Goal: Task Accomplishment & Management: Complete application form

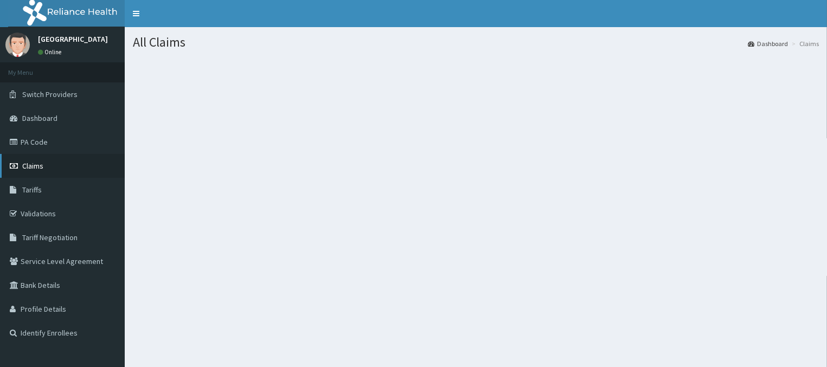
click at [31, 168] on span "Claims" at bounding box center [32, 166] width 21 height 10
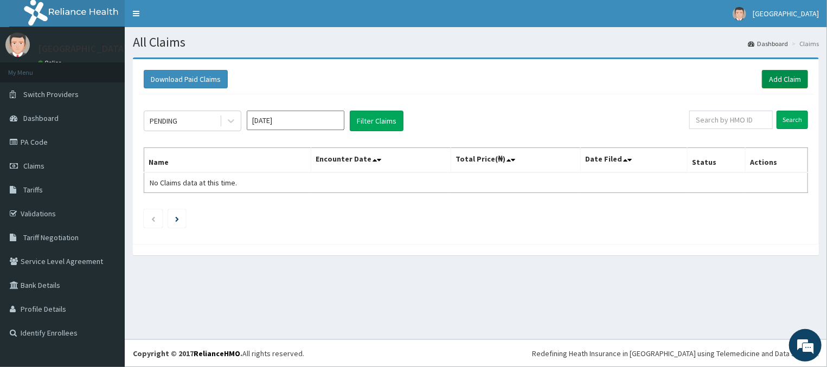
click at [775, 76] on link "Add Claim" at bounding box center [785, 79] width 46 height 18
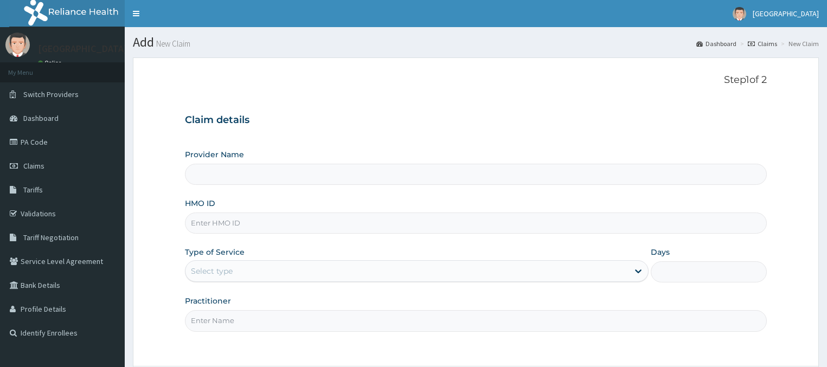
click at [447, 183] on input "Provider Name" at bounding box center [476, 174] width 582 height 21
click at [241, 320] on input "Practitioner" at bounding box center [476, 320] width 582 height 21
type input "DR JK ONI"
click at [260, 229] on input "HMO ID" at bounding box center [476, 222] width 582 height 21
type input "Inland Medical Center"
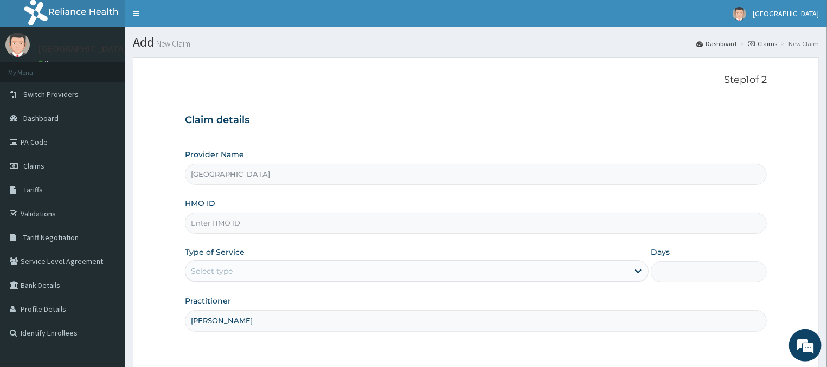
click at [297, 227] on input "HMO ID" at bounding box center [476, 222] width 582 height 21
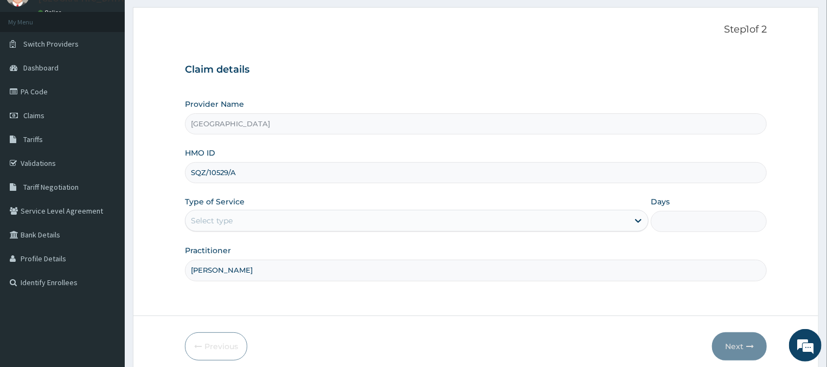
type input "SQZ/10529/A"
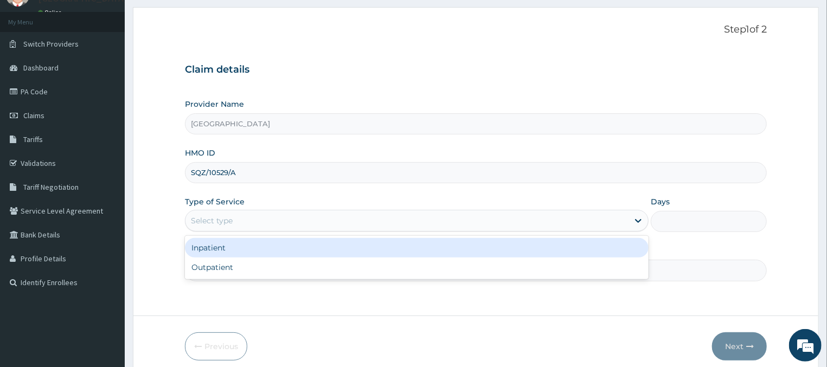
click at [247, 223] on div "Select type" at bounding box center [406, 220] width 443 height 17
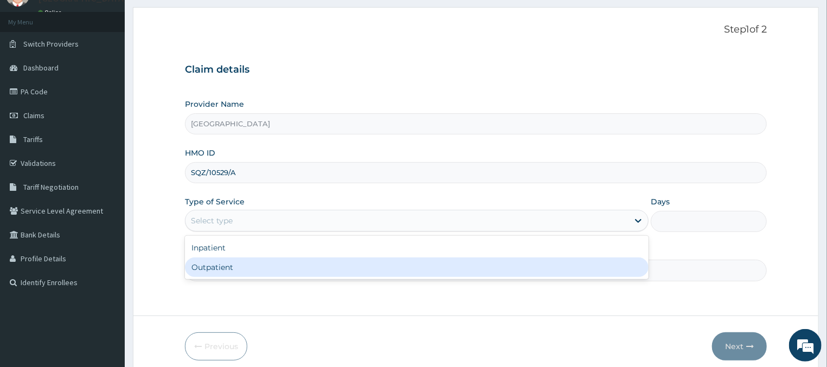
click at [269, 269] on div "Outpatient" at bounding box center [417, 267] width 464 height 20
type input "1"
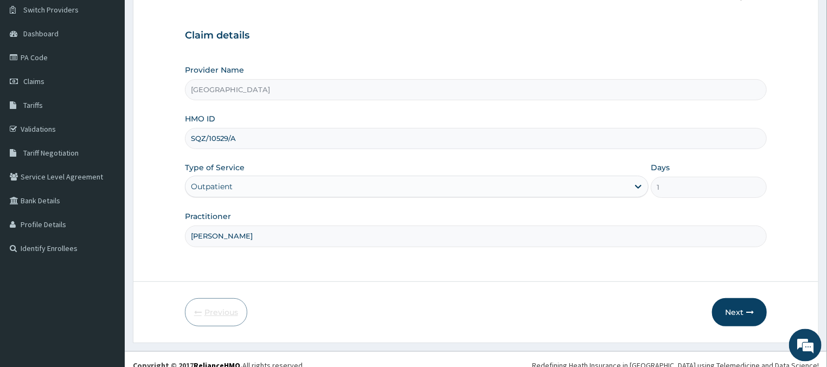
scroll to position [96, 0]
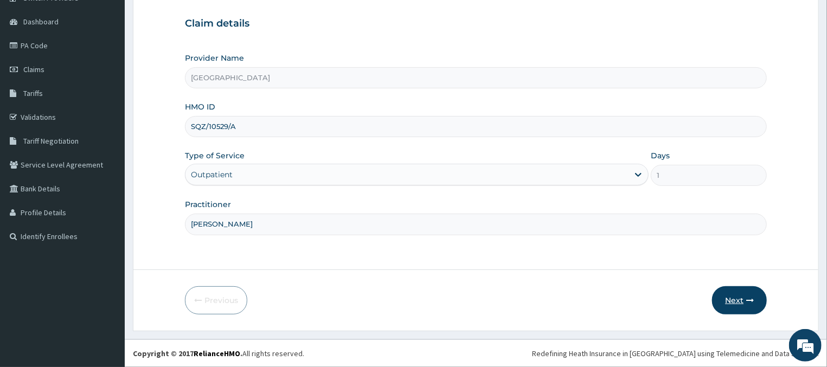
click at [737, 302] on button "Next" at bounding box center [739, 300] width 55 height 28
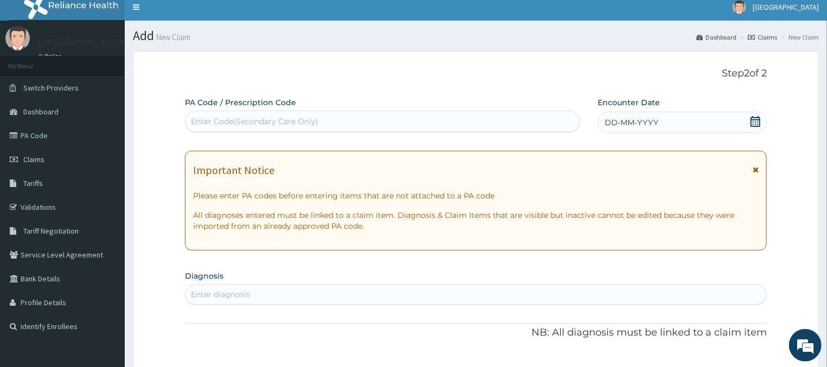
scroll to position [0, 0]
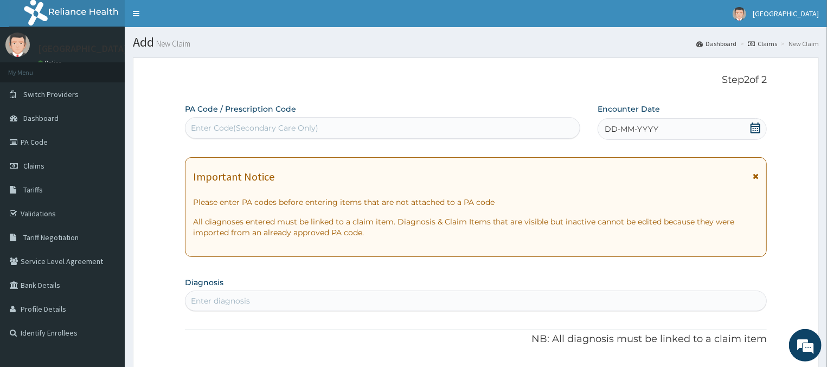
click at [754, 126] on icon at bounding box center [755, 127] width 10 height 11
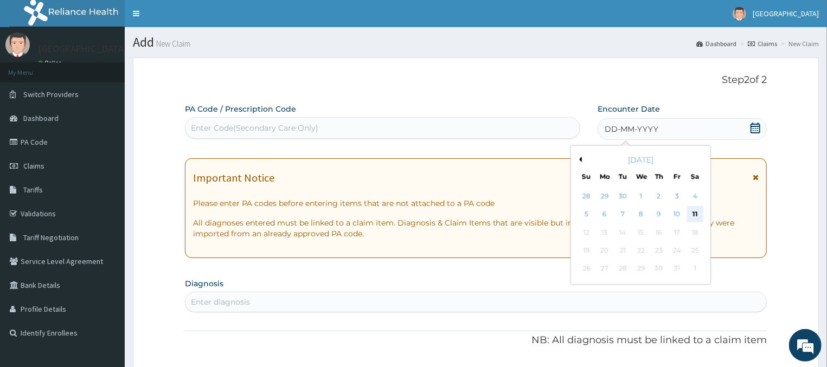
click at [691, 211] on div "11" at bounding box center [694, 215] width 16 height 16
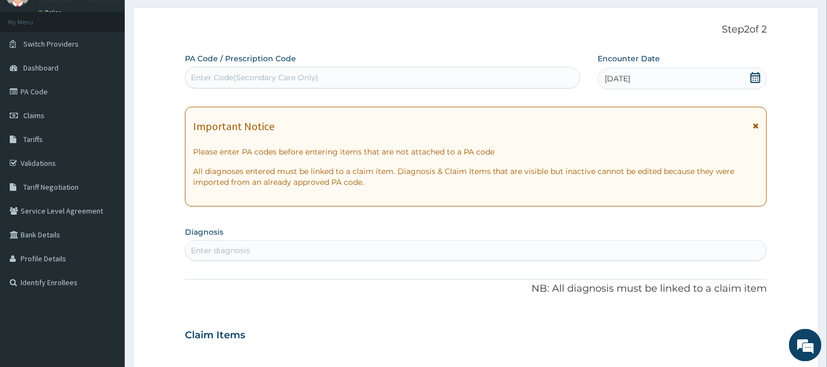
scroll to position [101, 0]
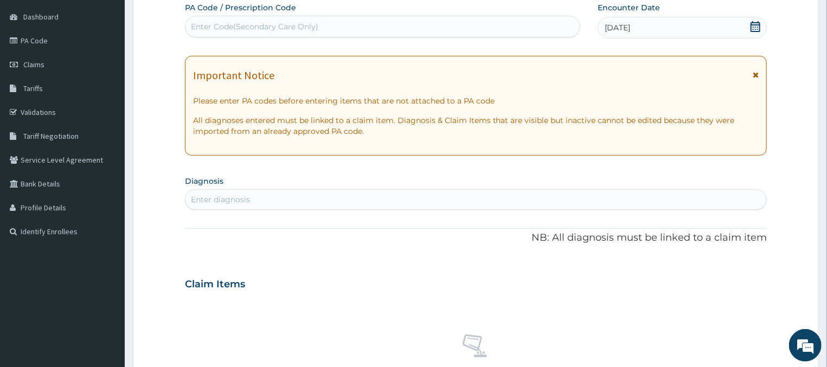
click at [300, 194] on div "Enter diagnosis" at bounding box center [475, 199] width 581 height 17
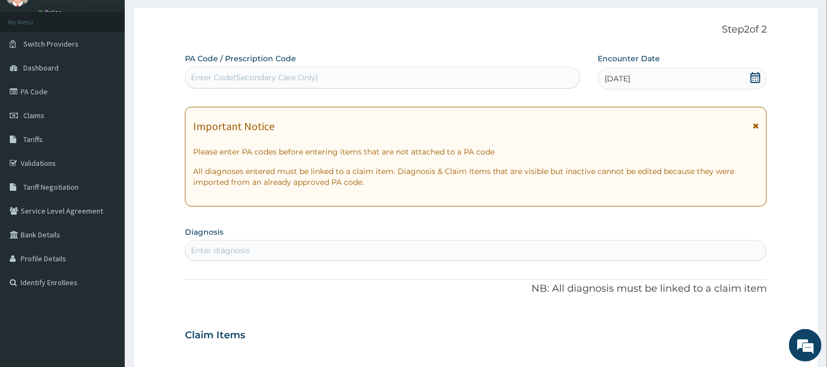
scroll to position [0, 0]
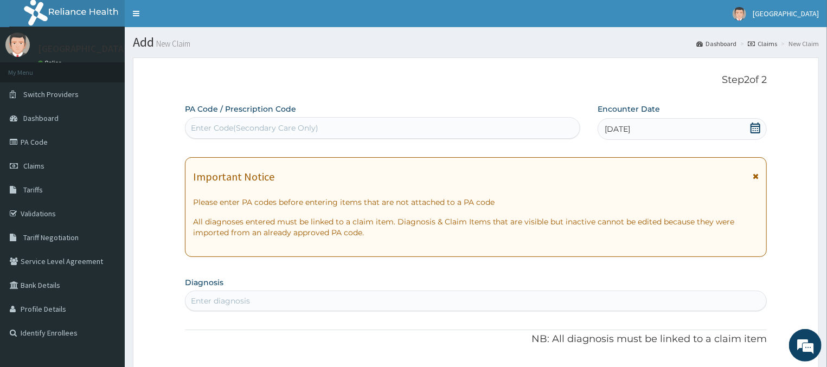
click at [285, 126] on div "Enter Code(Secondary Care Only)" at bounding box center [254, 127] width 127 height 11
type input "PA/F3914A"
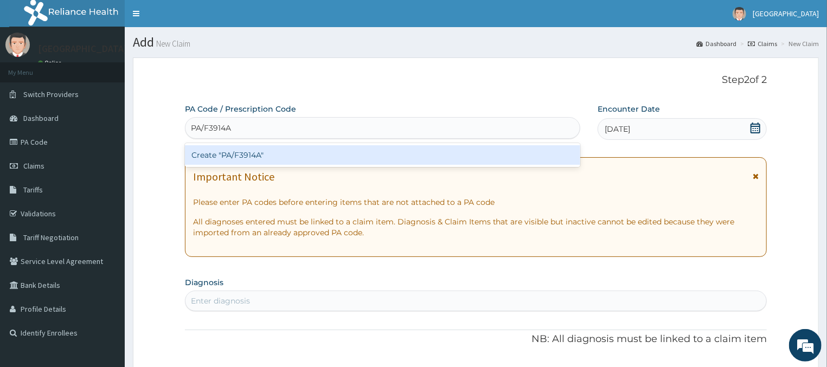
click at [266, 157] on div "Create "PA/F3914A"" at bounding box center [382, 155] width 395 height 20
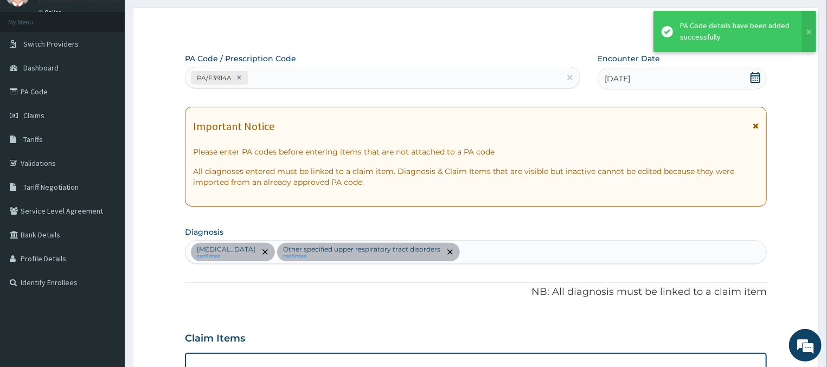
scroll to position [456, 0]
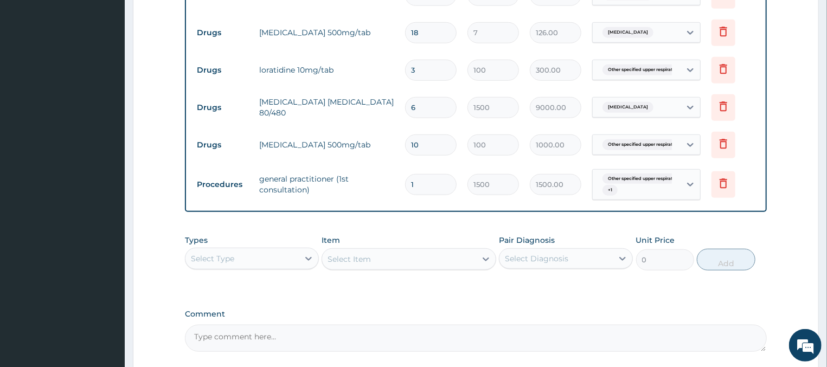
click at [439, 112] on input "6" at bounding box center [430, 107] width 51 height 21
type input "0.00"
type input "1"
type input "1500.00"
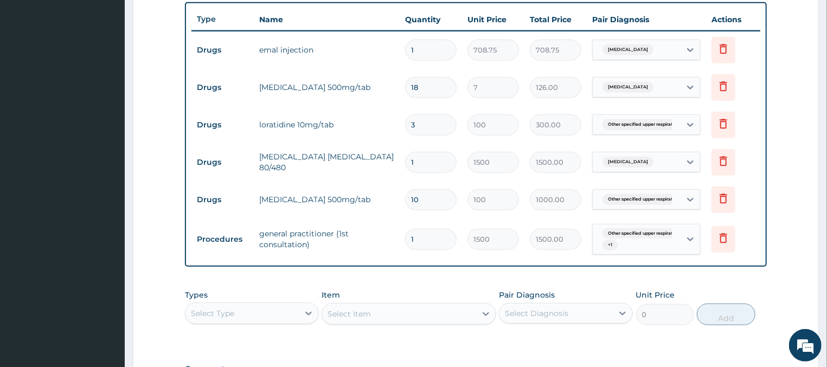
scroll to position [553, 0]
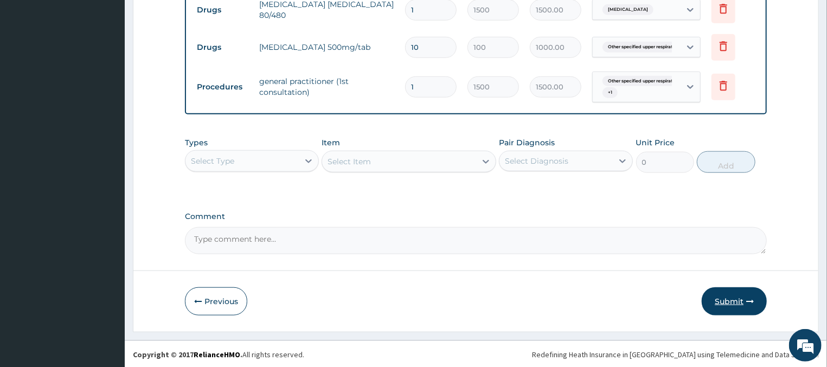
type input "1"
click at [740, 296] on button "Submit" at bounding box center [733, 301] width 65 height 28
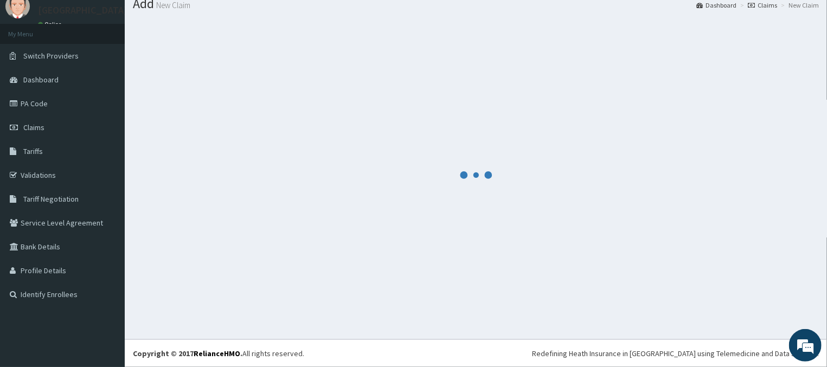
scroll to position [38, 0]
